Goal: Navigation & Orientation: Find specific page/section

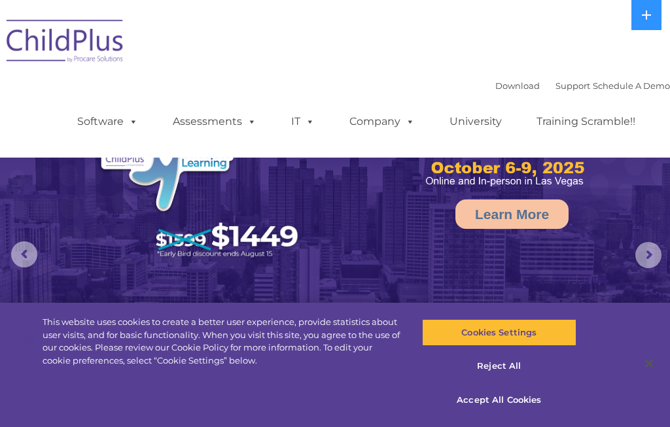
select select "MEDIUM"
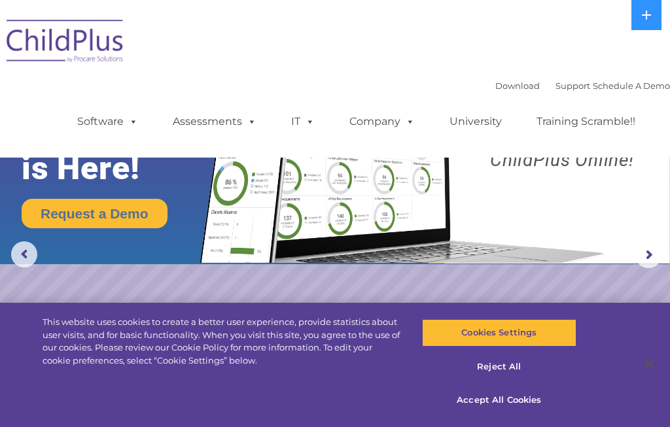
click at [652, 27] on button at bounding box center [647, 15] width 30 height 30
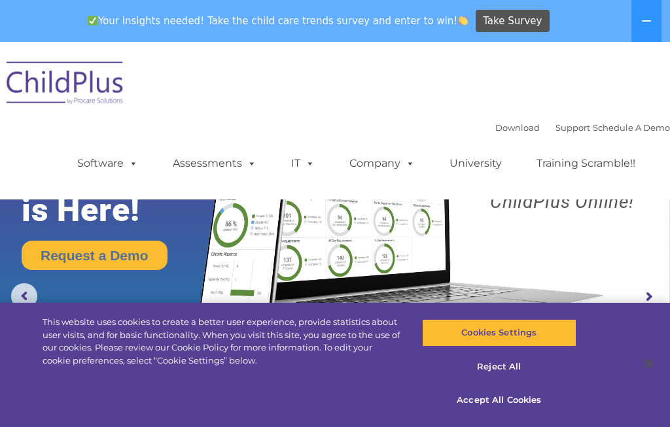
click at [649, 26] on icon at bounding box center [646, 21] width 10 height 10
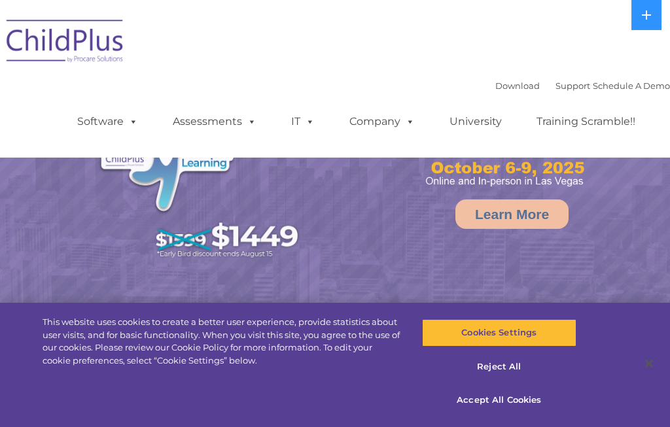
select select "MEDIUM"
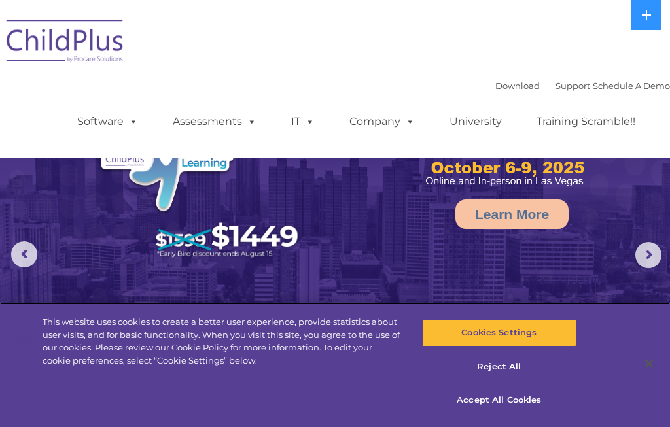
click at [509, 402] on button "Accept All Cookies" at bounding box center [499, 400] width 154 height 27
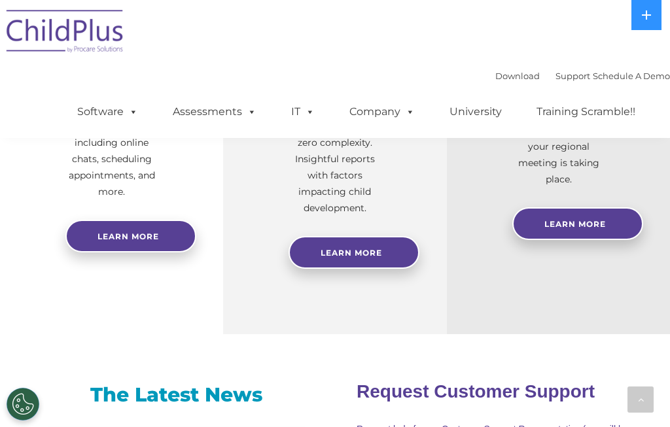
scroll to position [602, 0]
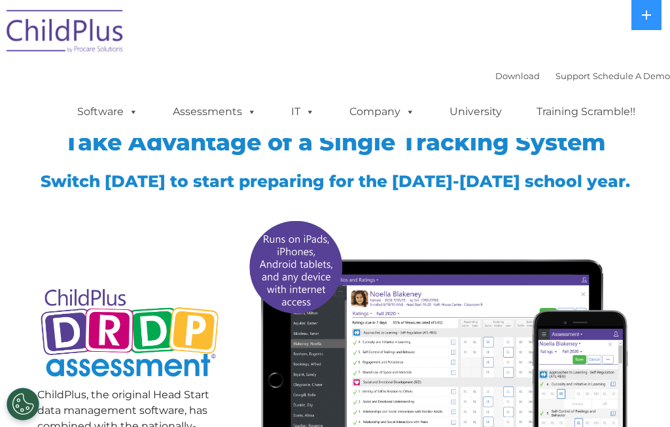
click at [130, 118] on span at bounding box center [131, 111] width 14 height 12
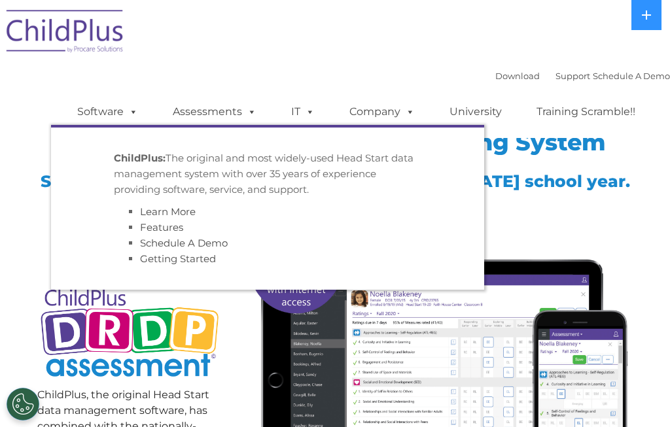
click at [211, 112] on link "Assessments" at bounding box center [215, 112] width 110 height 26
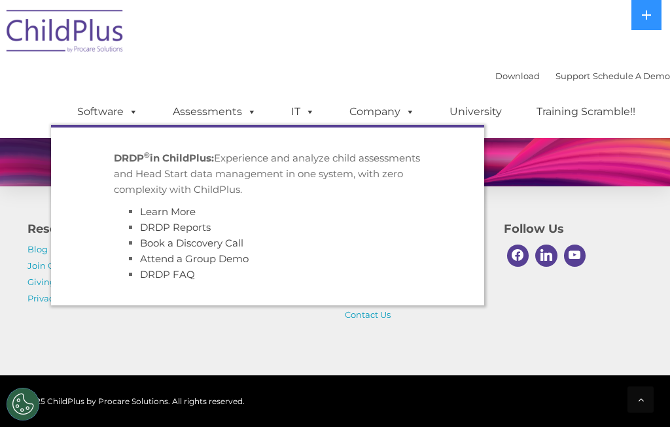
scroll to position [1154, 0]
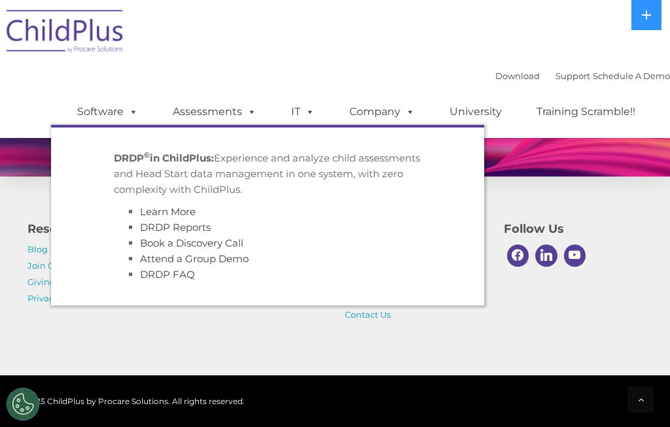
click at [653, 289] on div "Resources Blog Join Our Team Giving Back Privacy Policy Switch to ChildPlus Get…" at bounding box center [335, 262] width 670 height 228
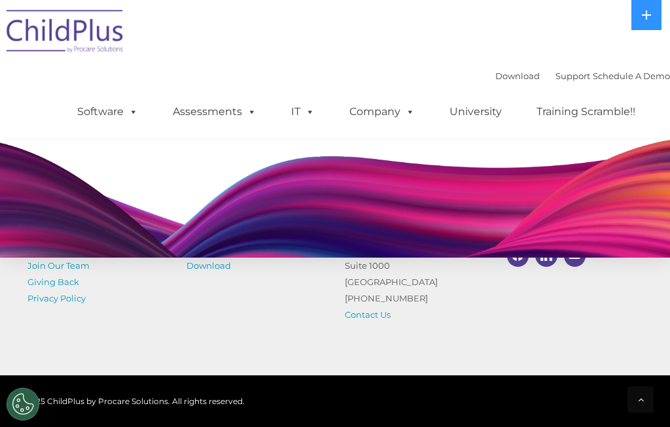
scroll to position [1067, 0]
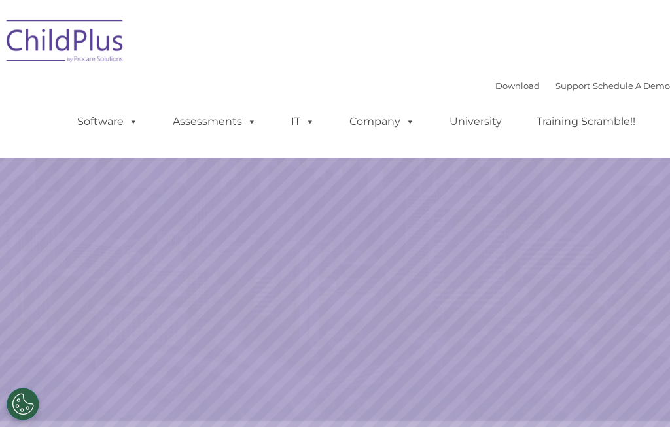
select select "MEDIUM"
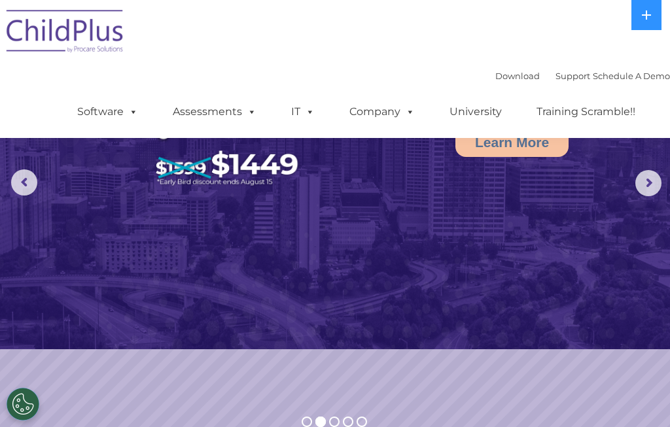
scroll to position [54, 0]
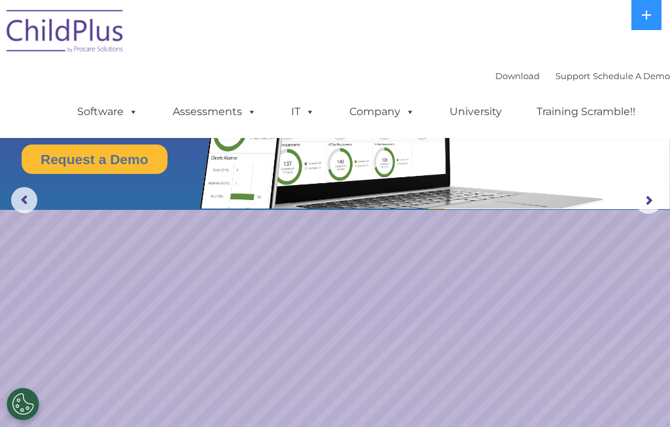
click at [641, 206] on rs-arrow at bounding box center [648, 201] width 26 height 26
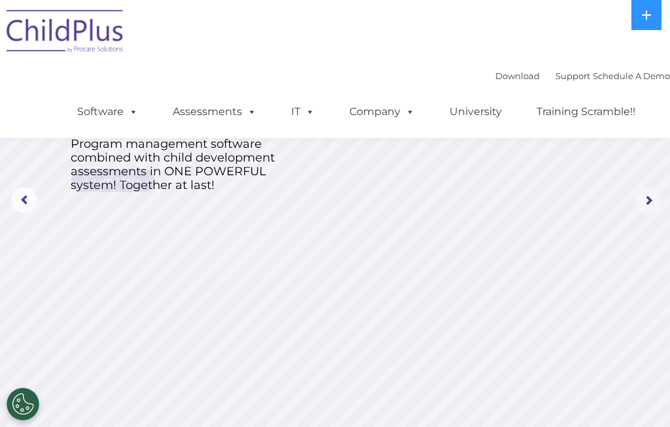
click at [647, 200] on rs-arrow at bounding box center [648, 201] width 26 height 26
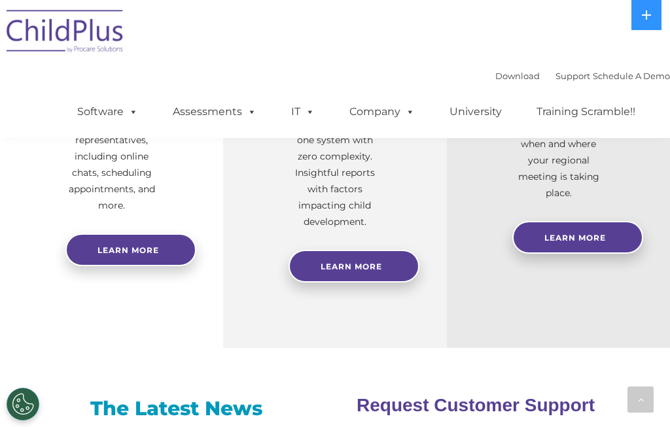
scroll to position [702, 0]
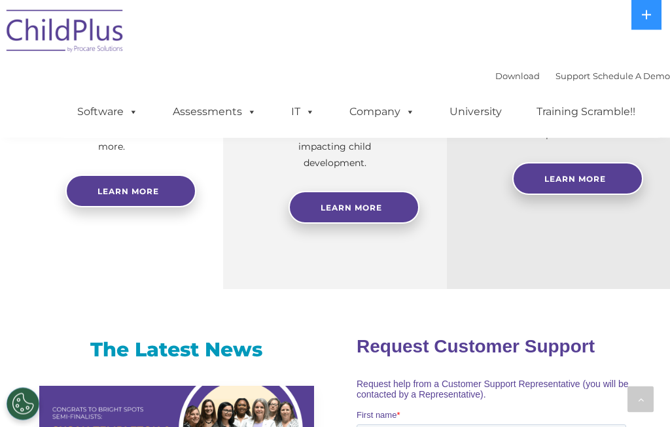
click at [382, 195] on link "Learn More" at bounding box center [354, 208] width 131 height 33
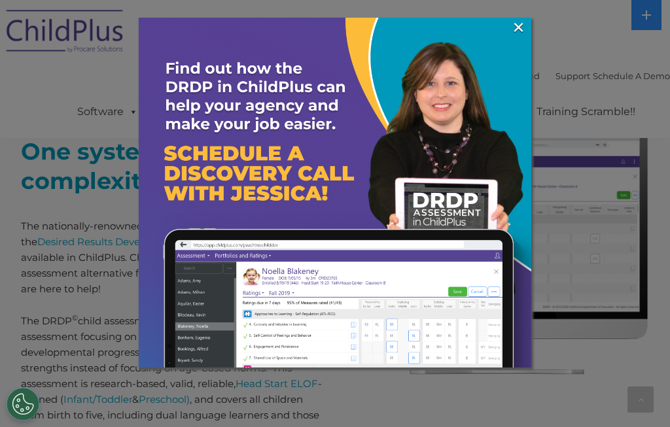
scroll to position [467, 0]
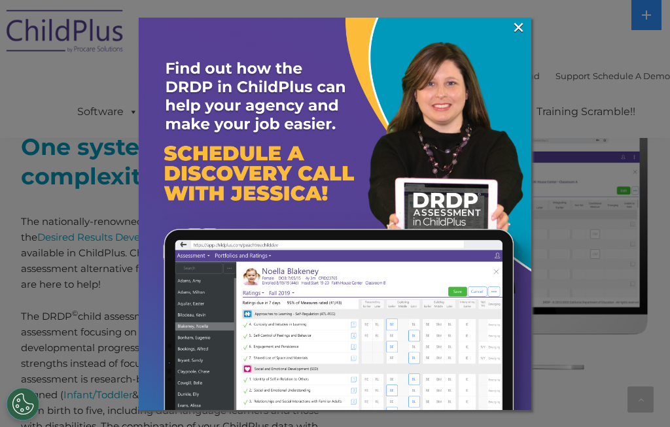
click at [524, 26] on link "×" at bounding box center [518, 27] width 15 height 13
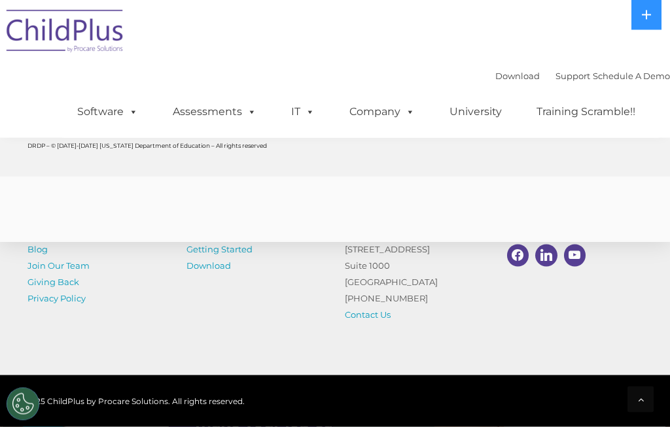
scroll to position [5871, 0]
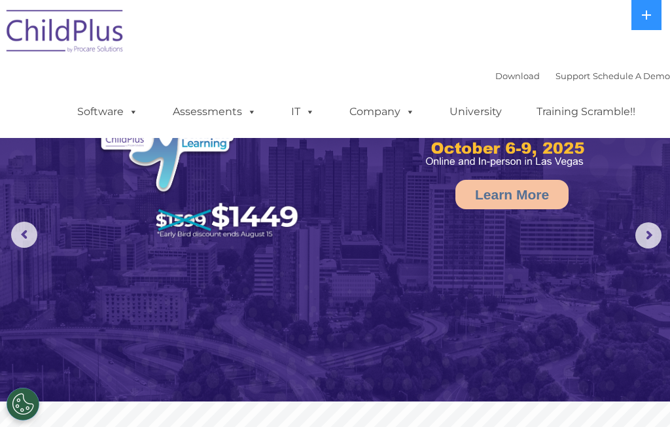
click at [65, 48] on img at bounding box center [65, 33] width 131 height 65
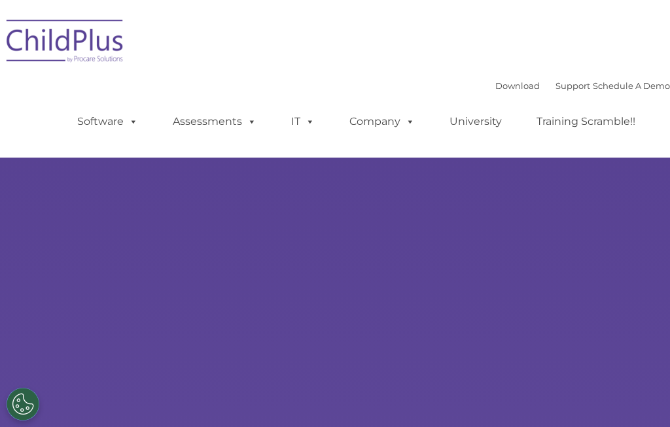
select select "MEDIUM"
